Goal: Transaction & Acquisition: Obtain resource

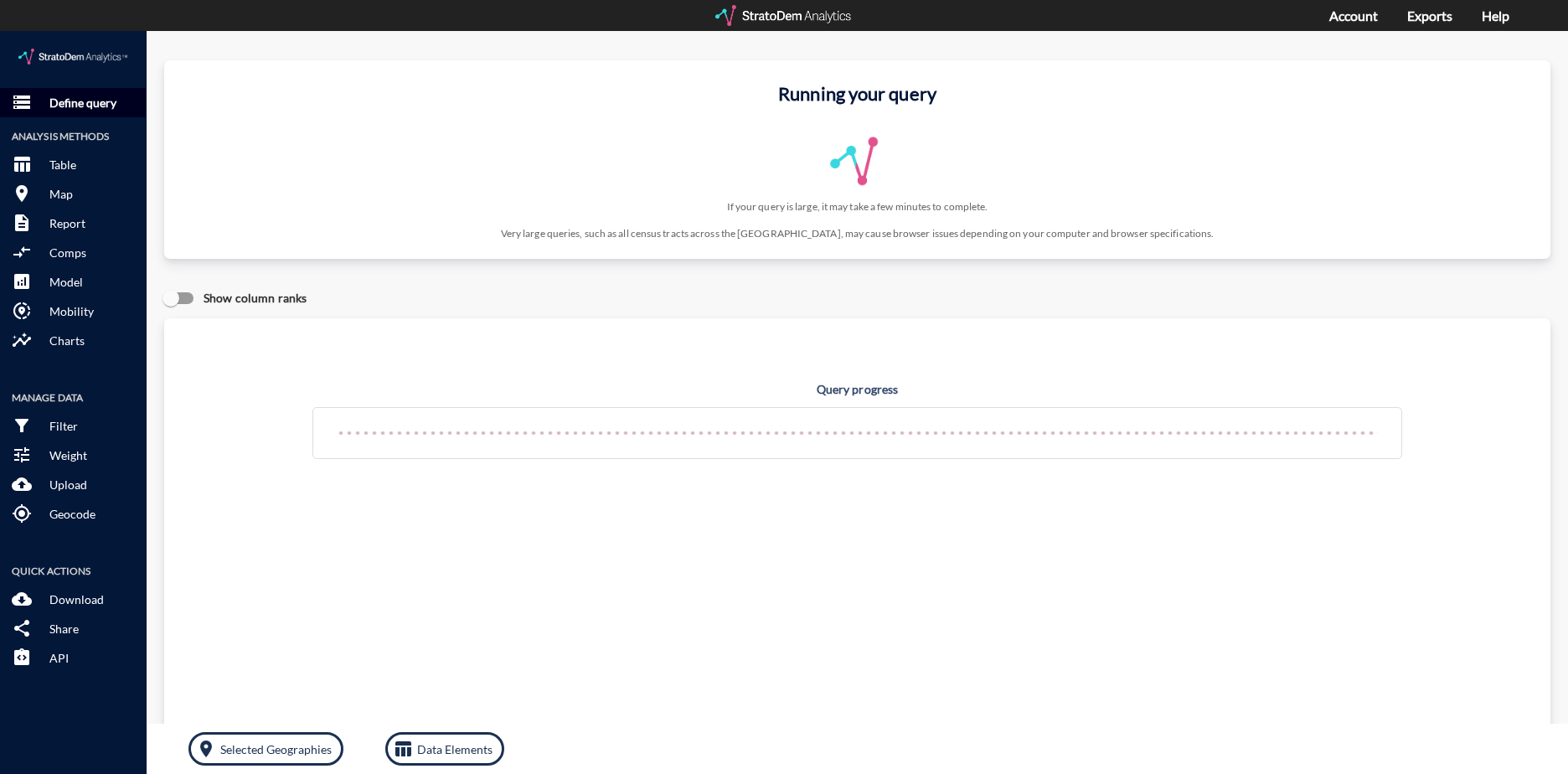
click p "Define query"
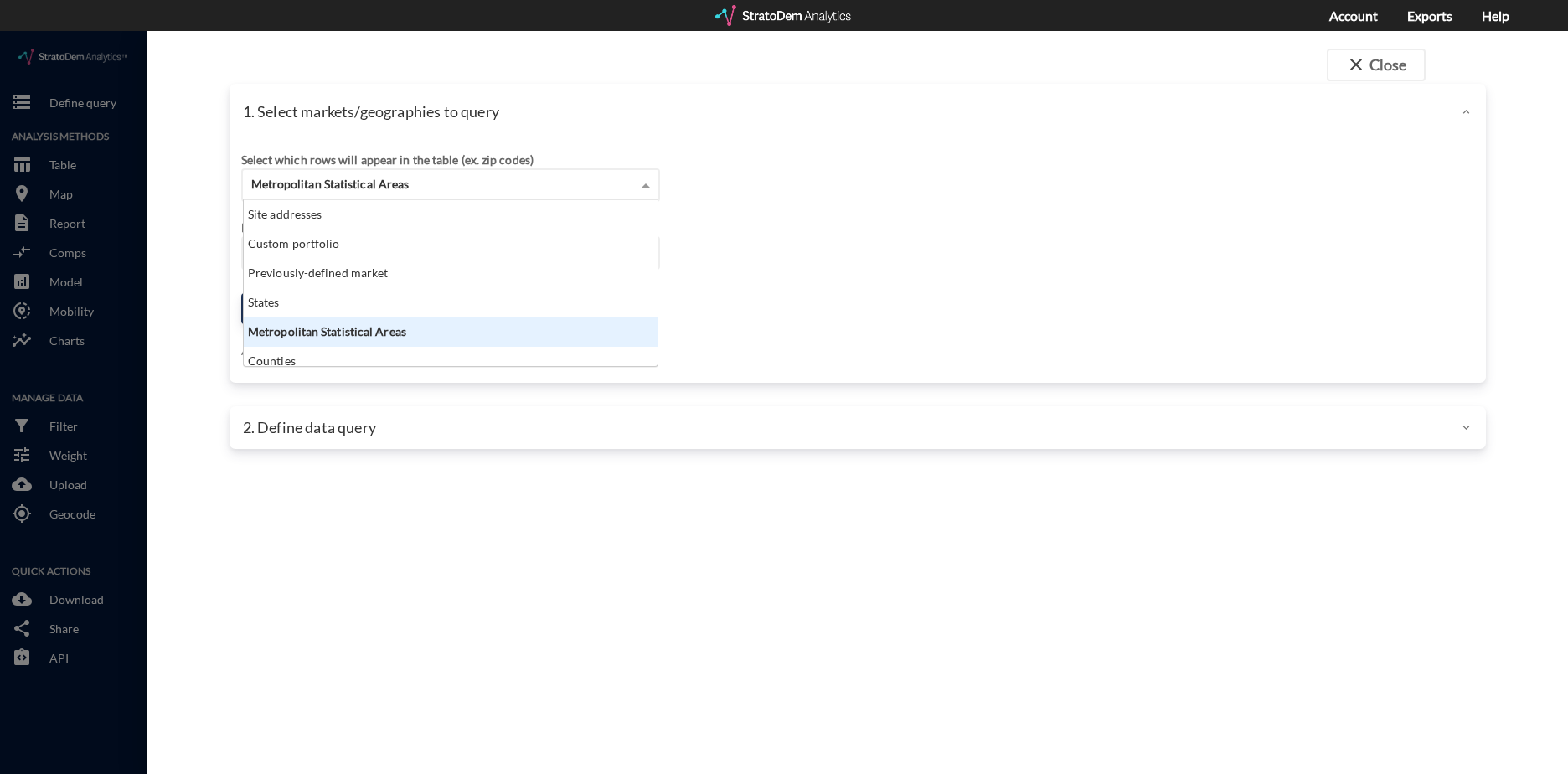
click div "Metropolitan Statistical Areas"
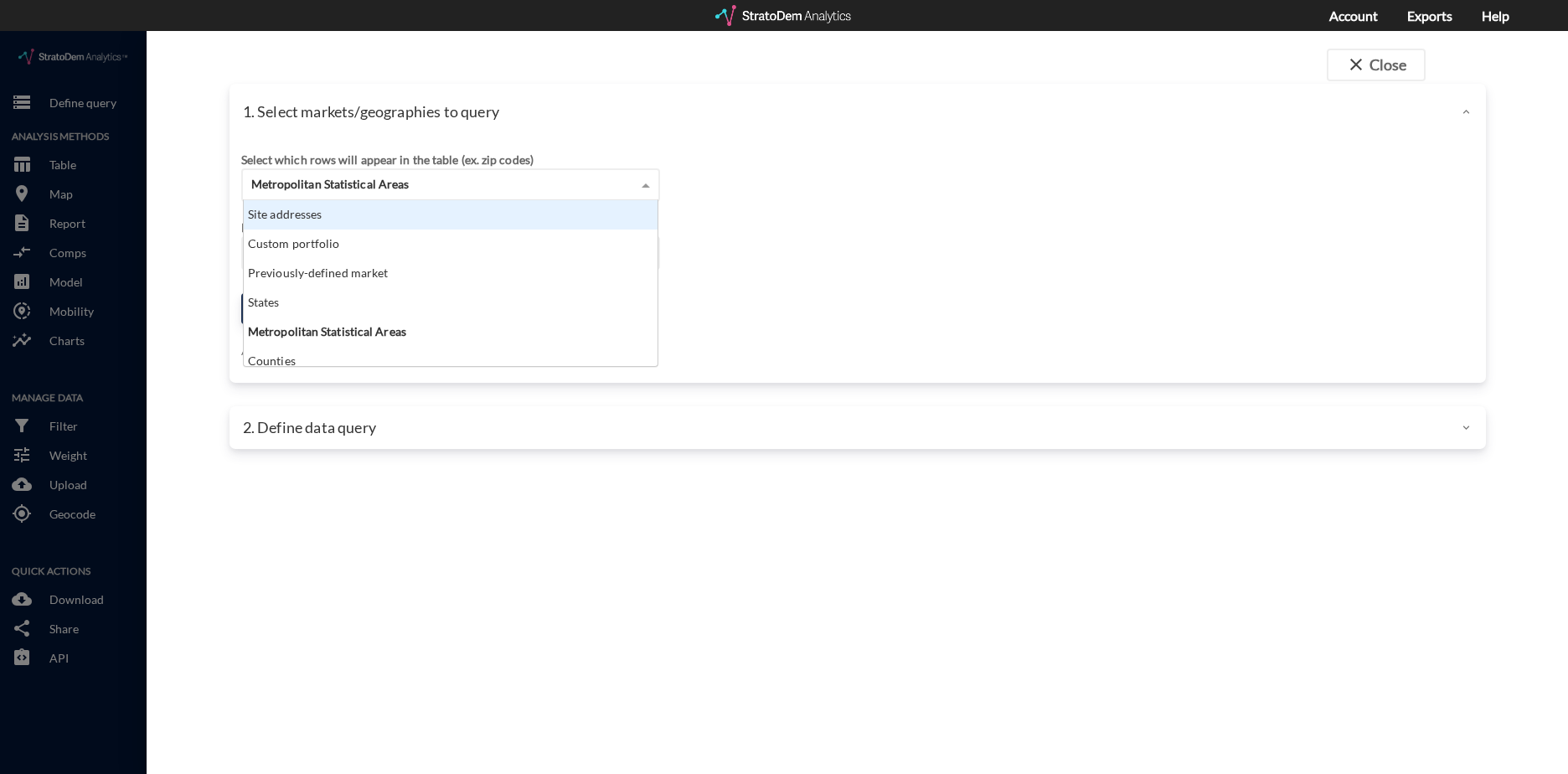
drag, startPoint x: 406, startPoint y: 191, endPoint x: 804, endPoint y: 16, distance: 434.8
click div "Site addresses"
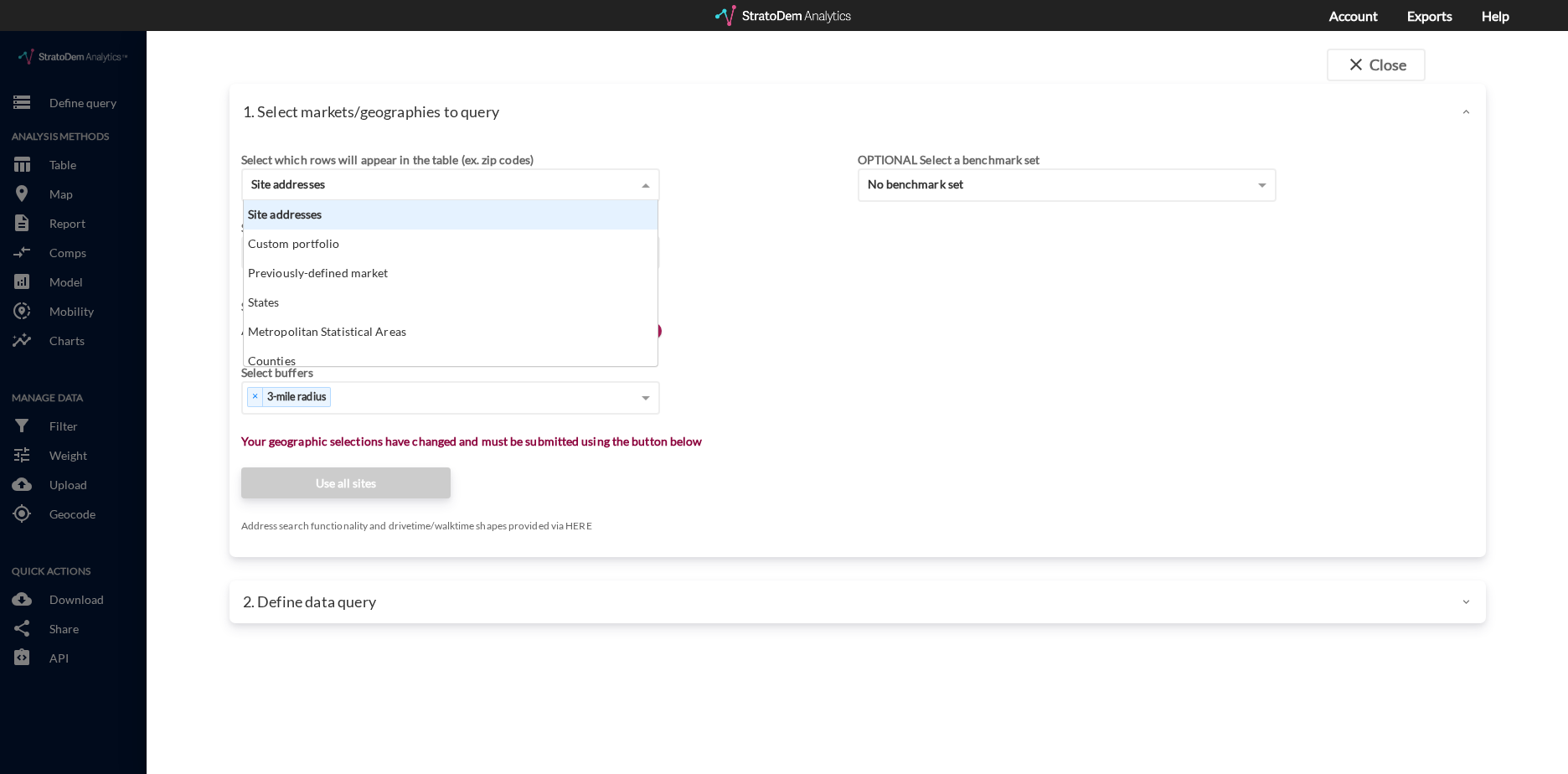
scroll to position [13, 11]
click div "Site addresses"
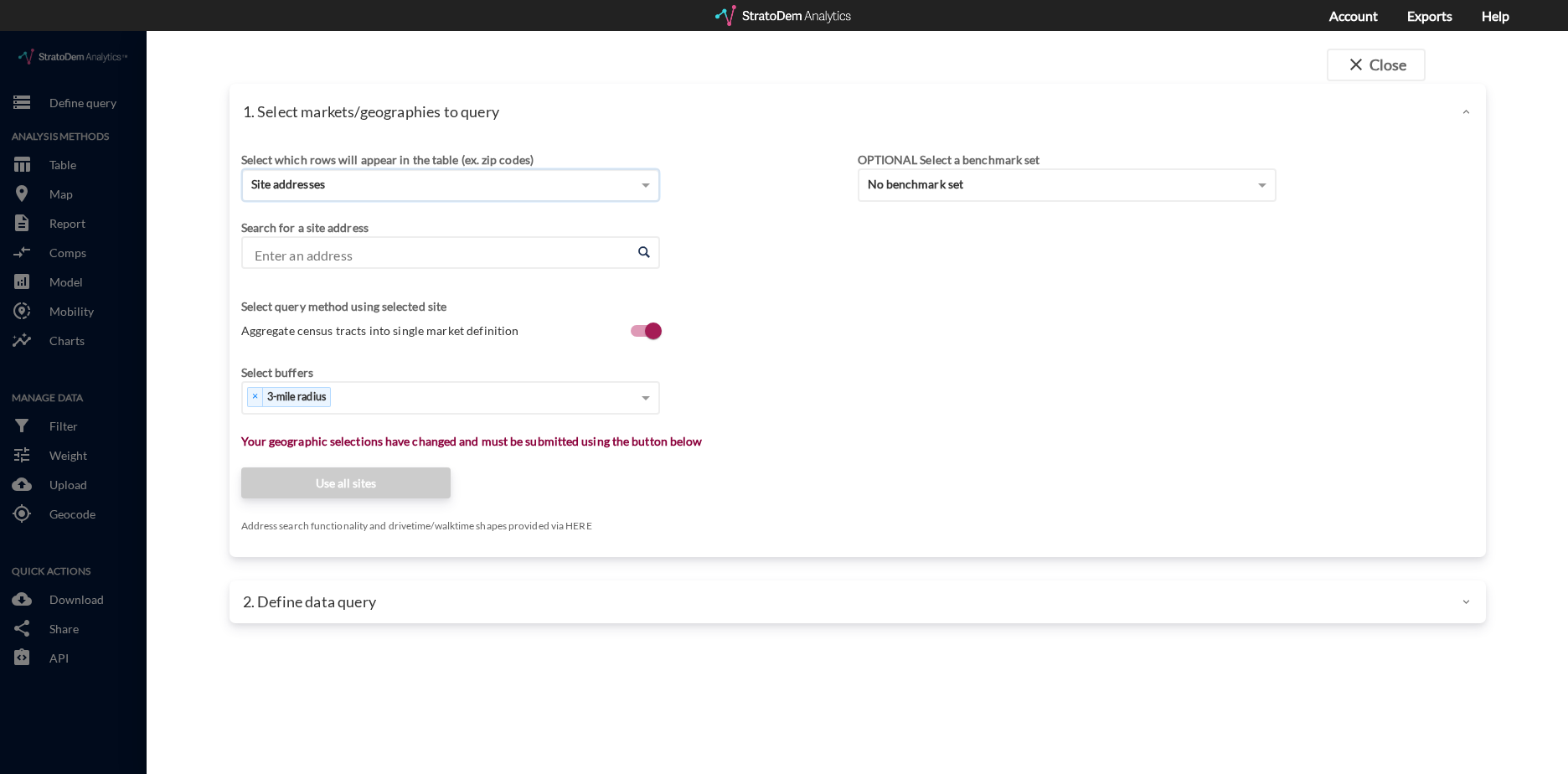
click input "Enter an address"
paste input "[STREET_ADDRESS][PERSON_NAME]"
click li "[STREET_ADDRESS][PERSON_NAME][US_STATE]"
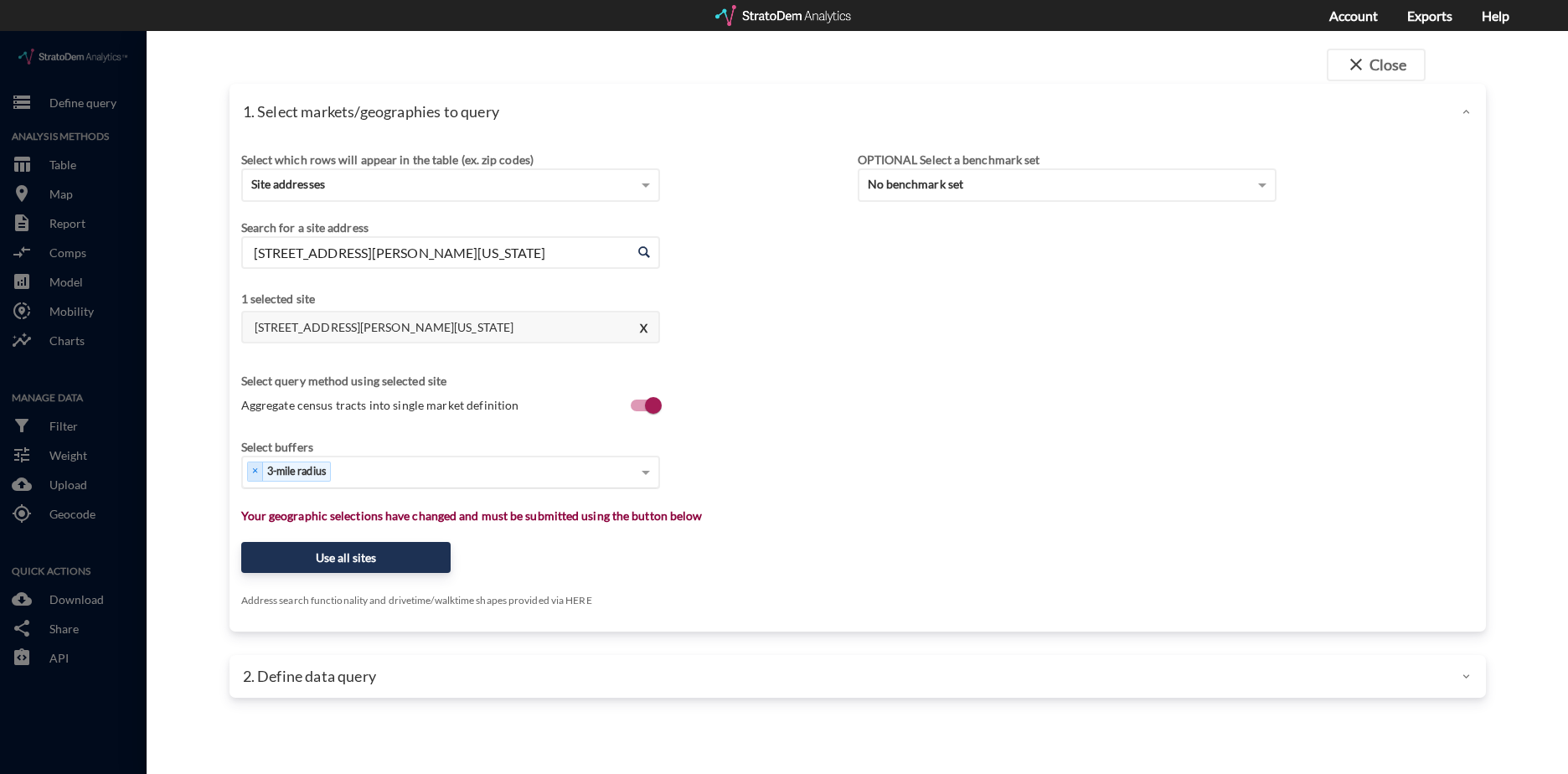
type input "[STREET_ADDRESS][PERSON_NAME][US_STATE]"
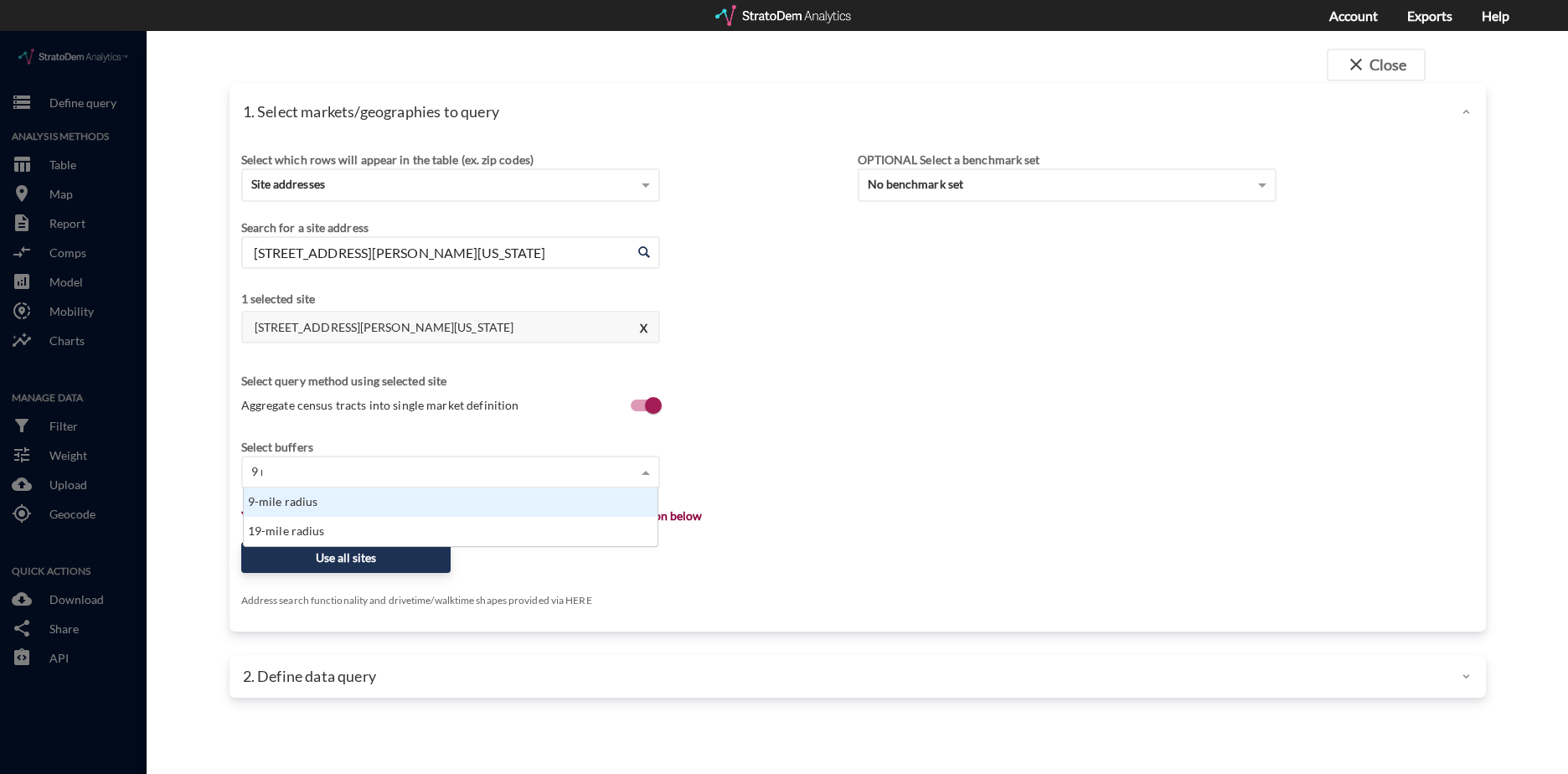
scroll to position [46, 404]
type input "9 mi"
type input "13"
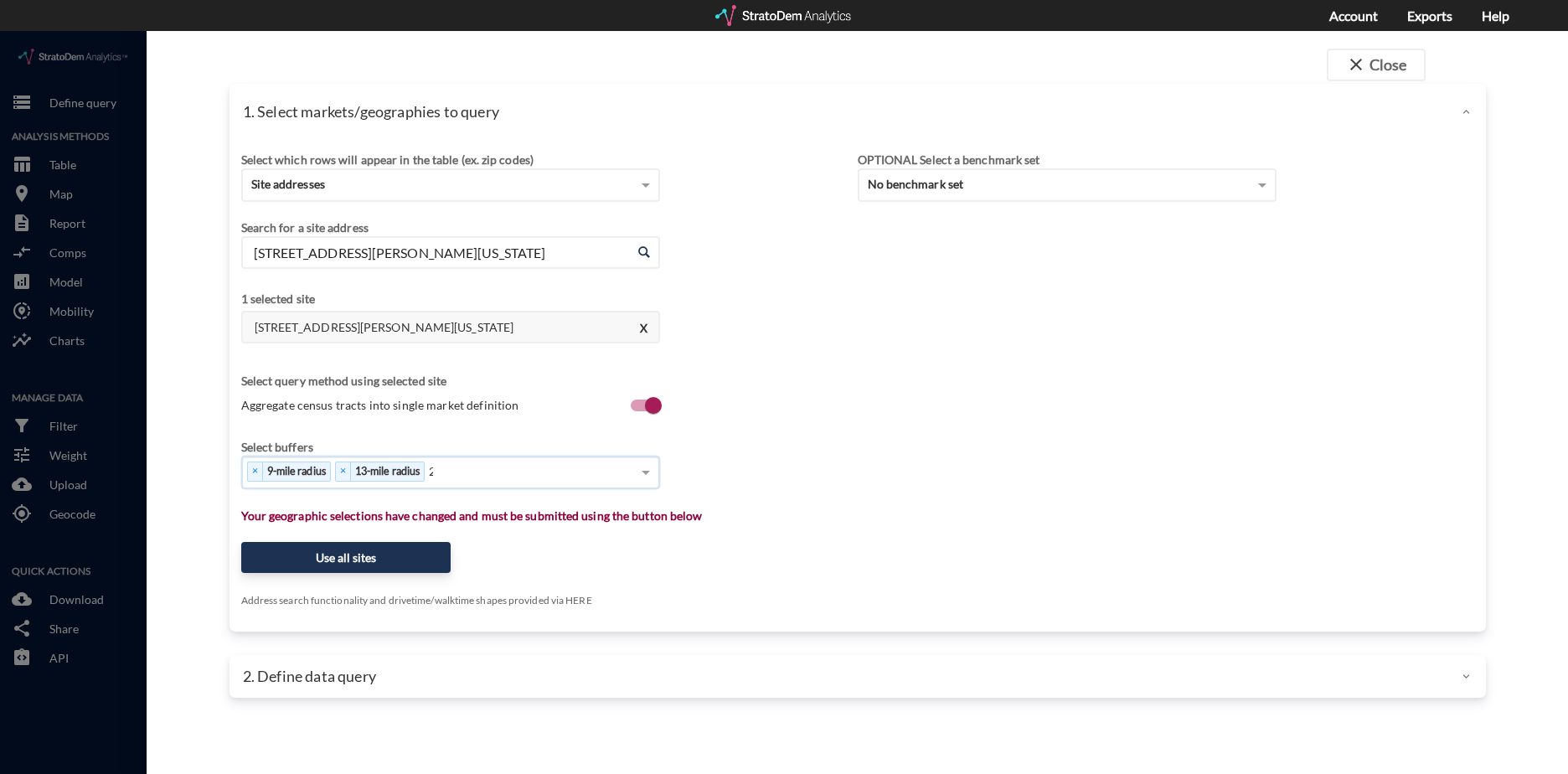
type input "20"
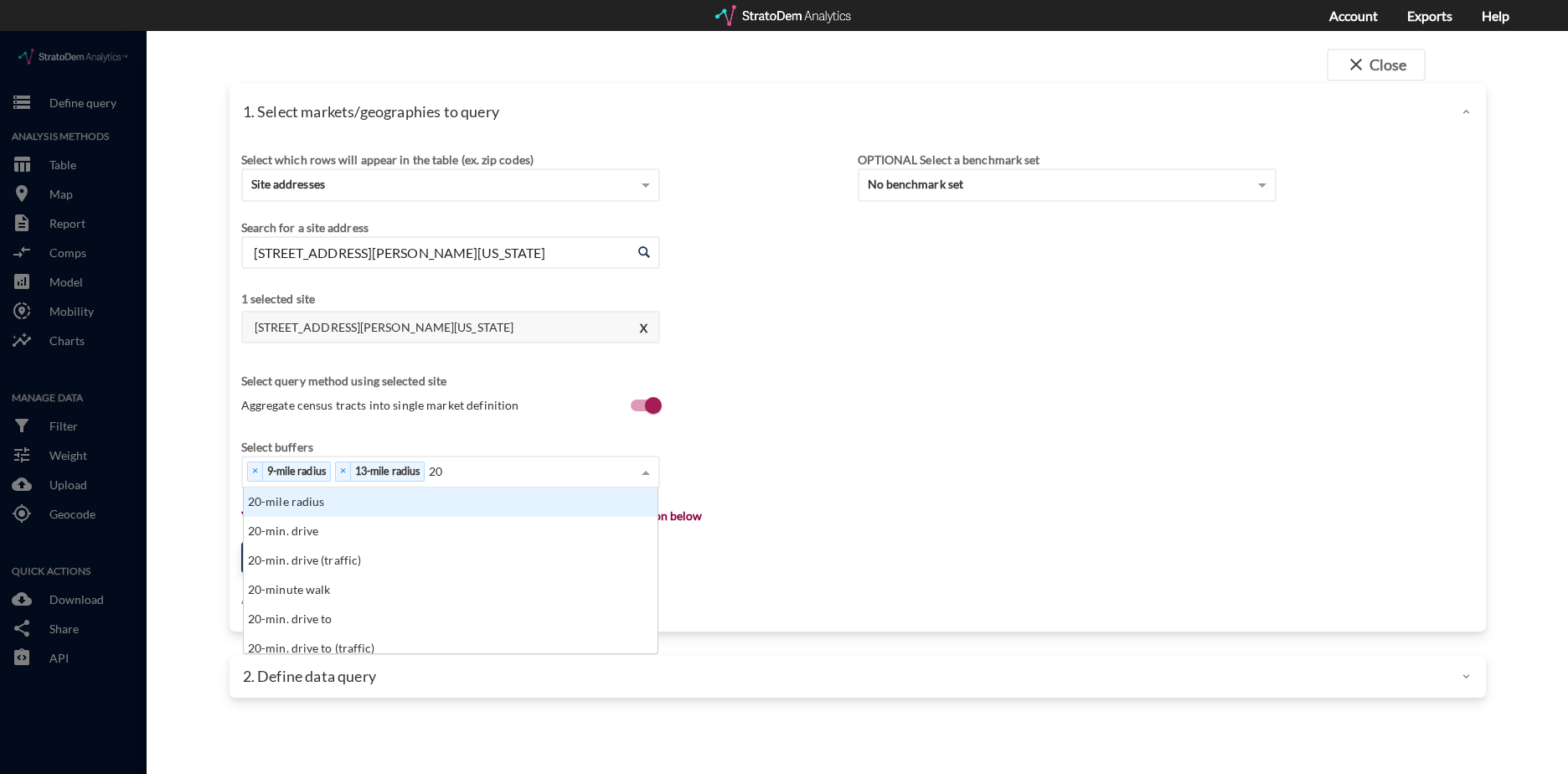
scroll to position [153, 404]
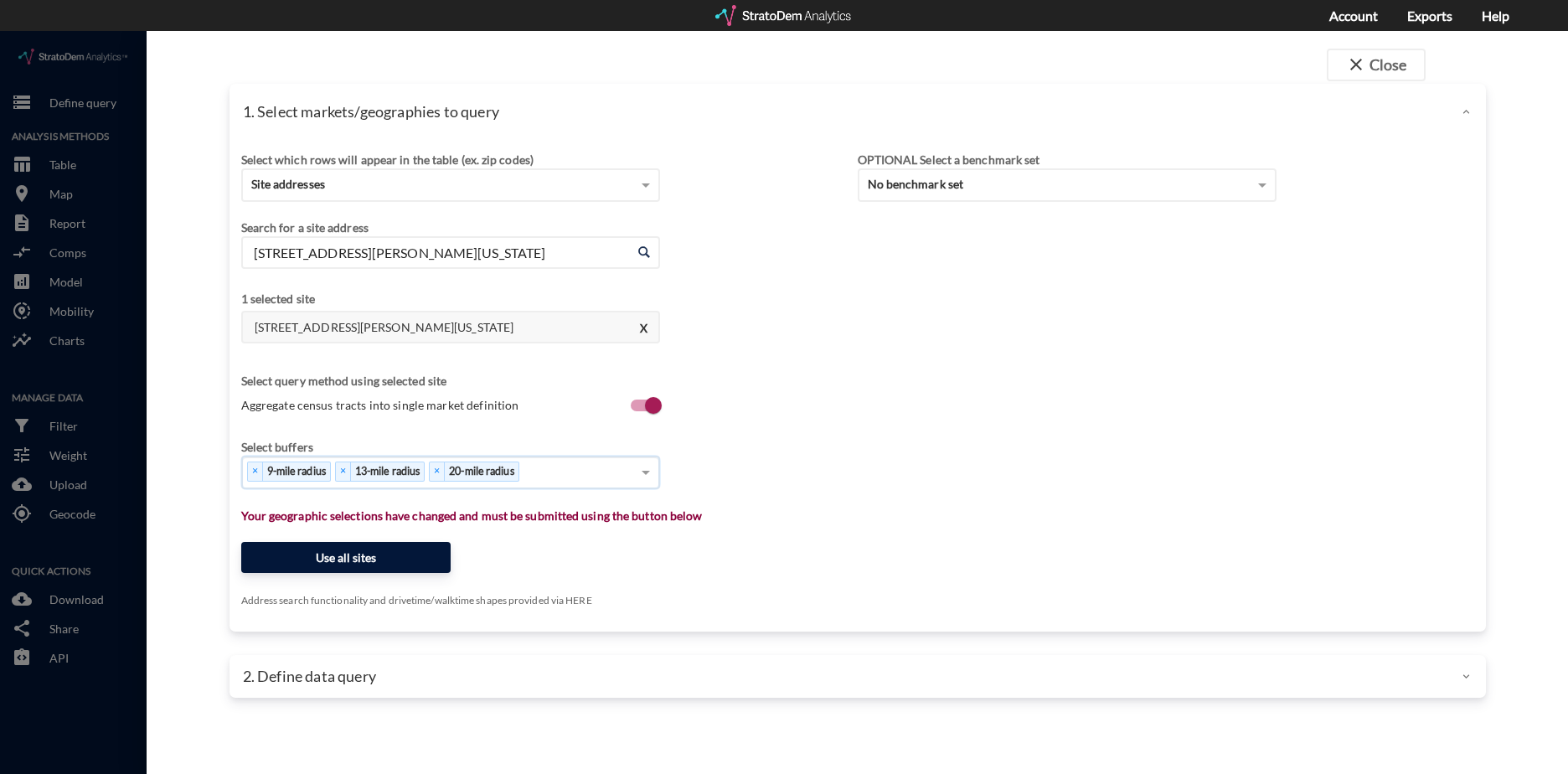
click button "Use all sites"
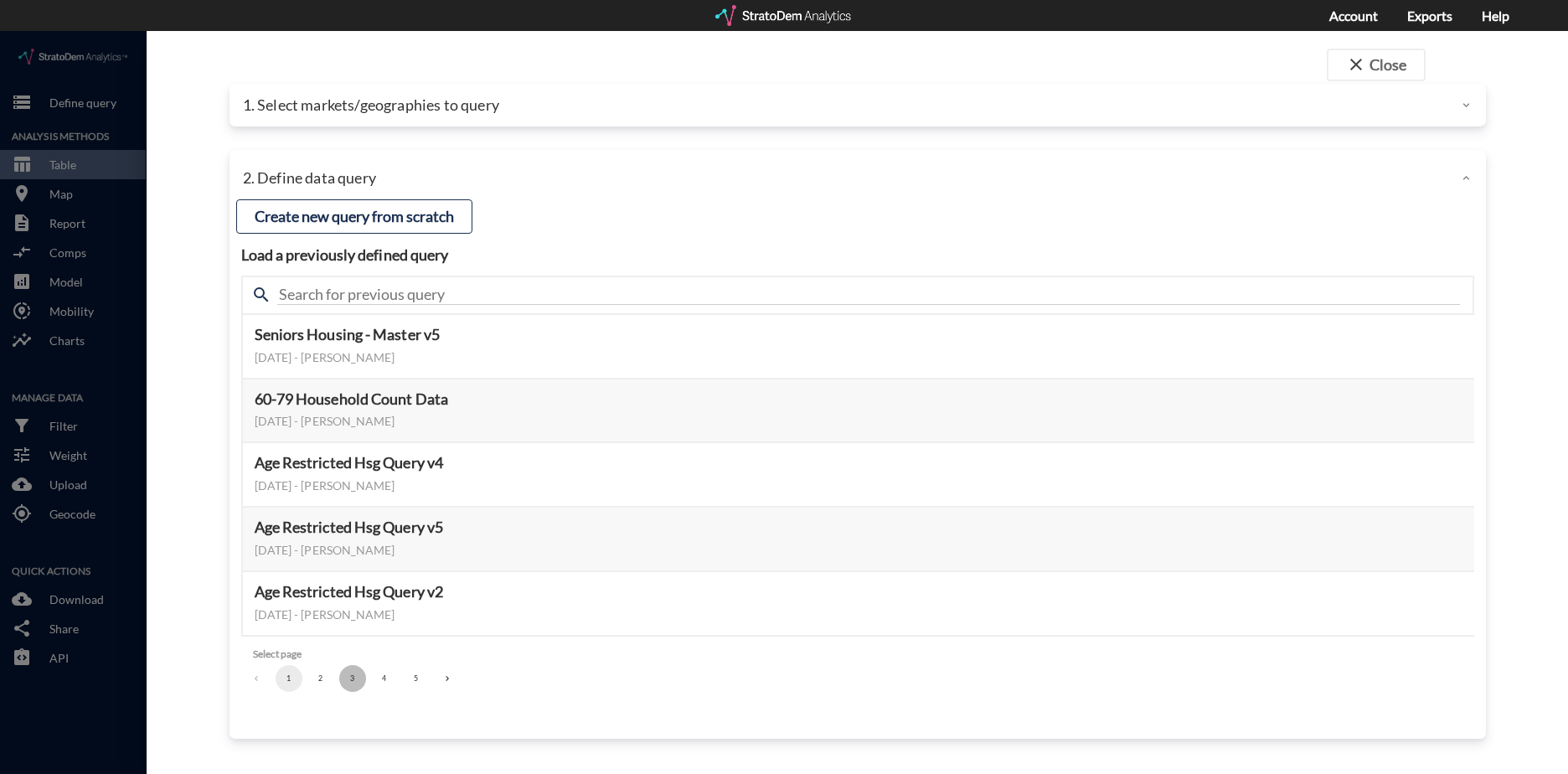
click button "3"
click button "Select this query"
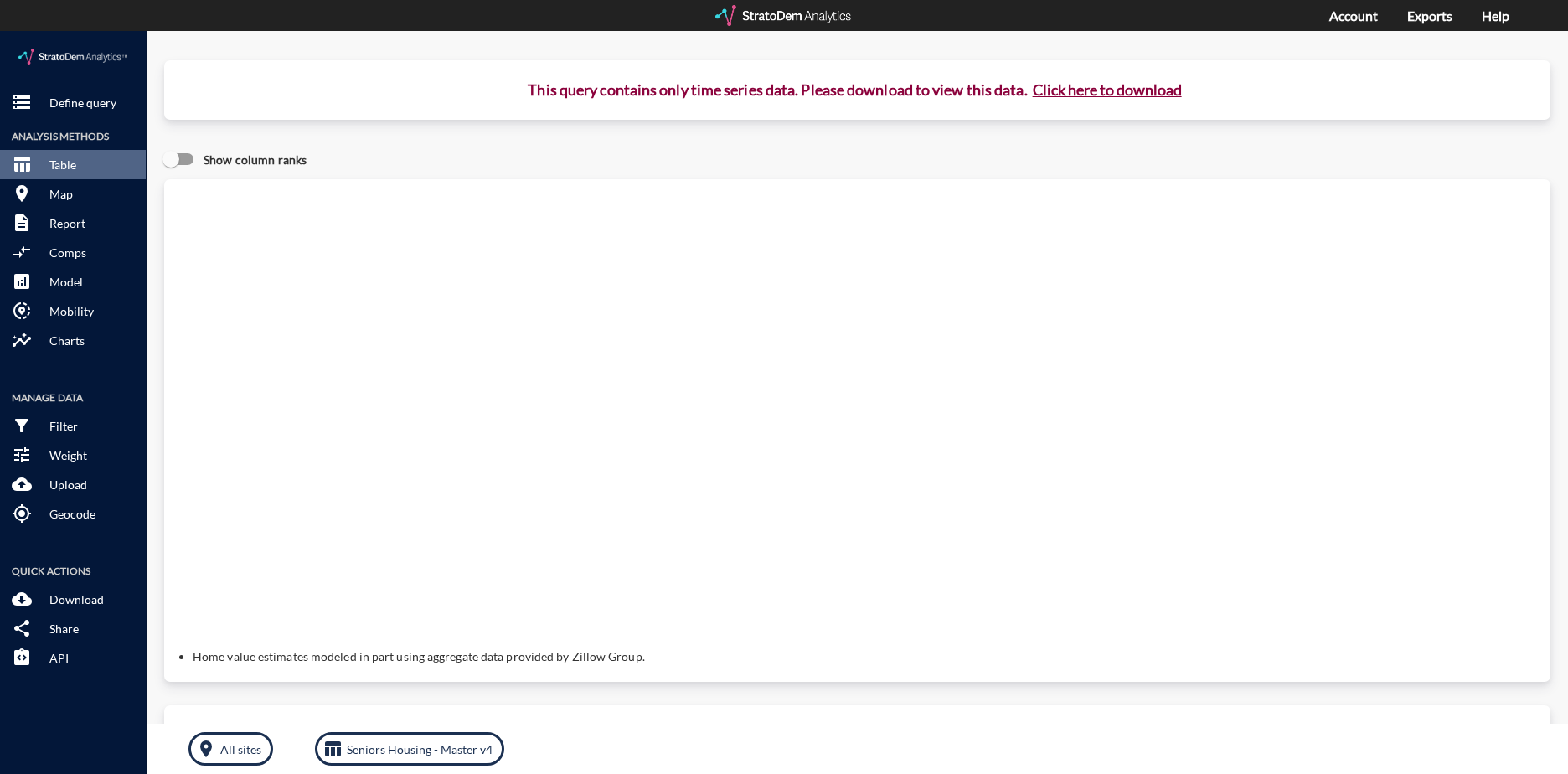
click button "Click here to download"
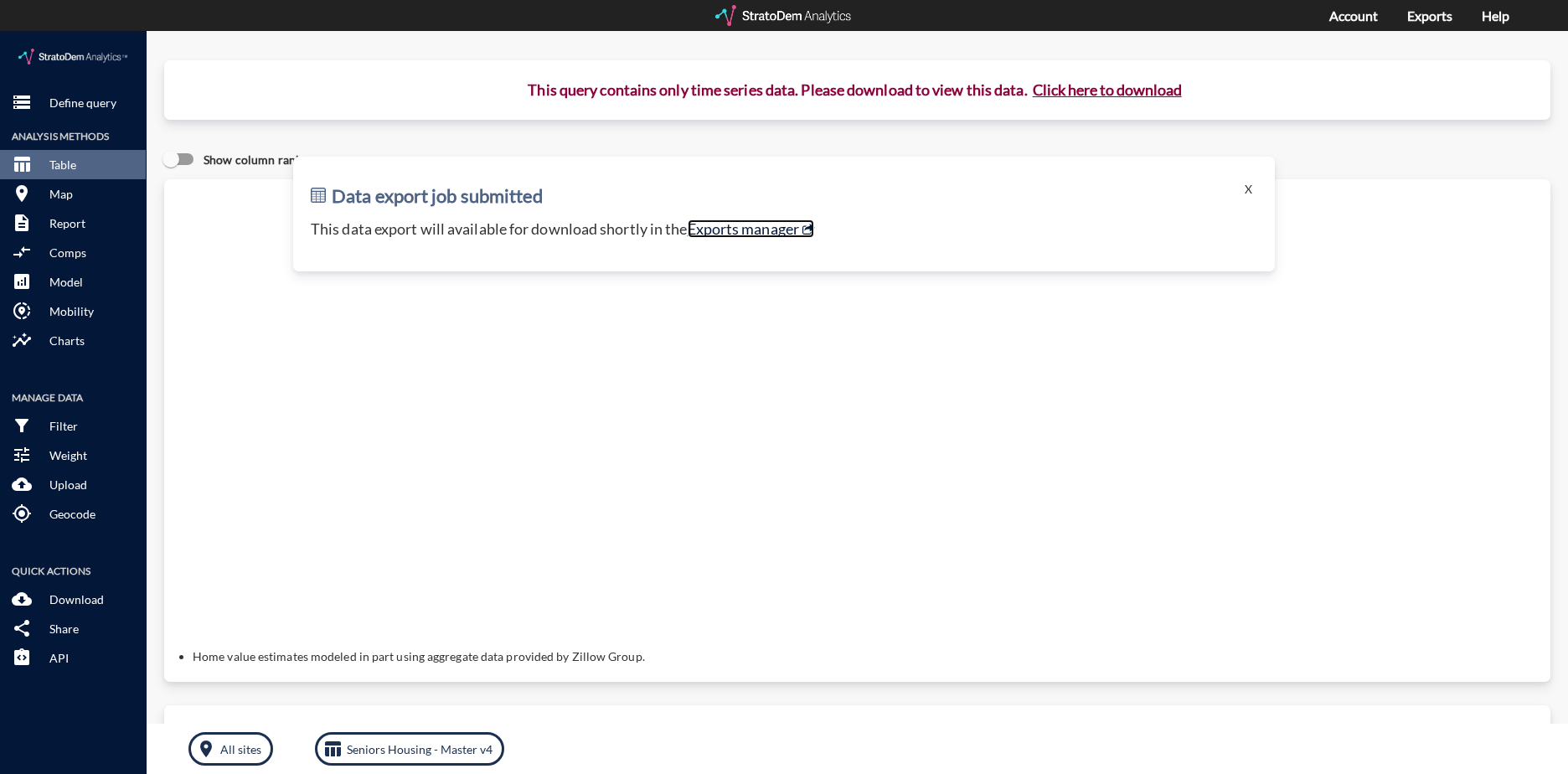
click link "Exports manager"
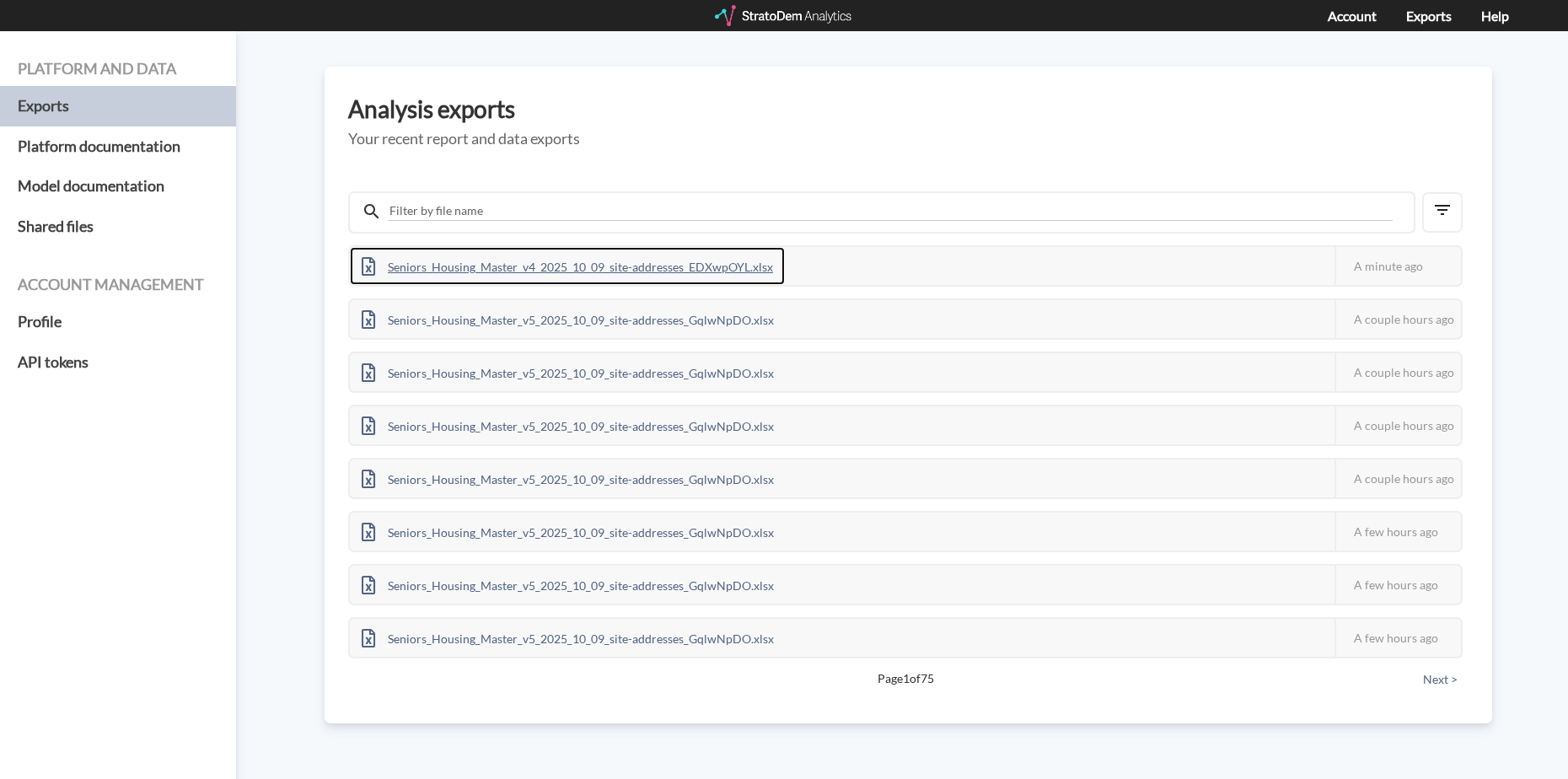
click at [715, 259] on div "Seniors_Housing_Master_v4_2025_10_09_site-addresses_EDXwpOYL.xlsx" at bounding box center [567, 265] width 435 height 38
